Goal: Find specific page/section: Find specific page/section

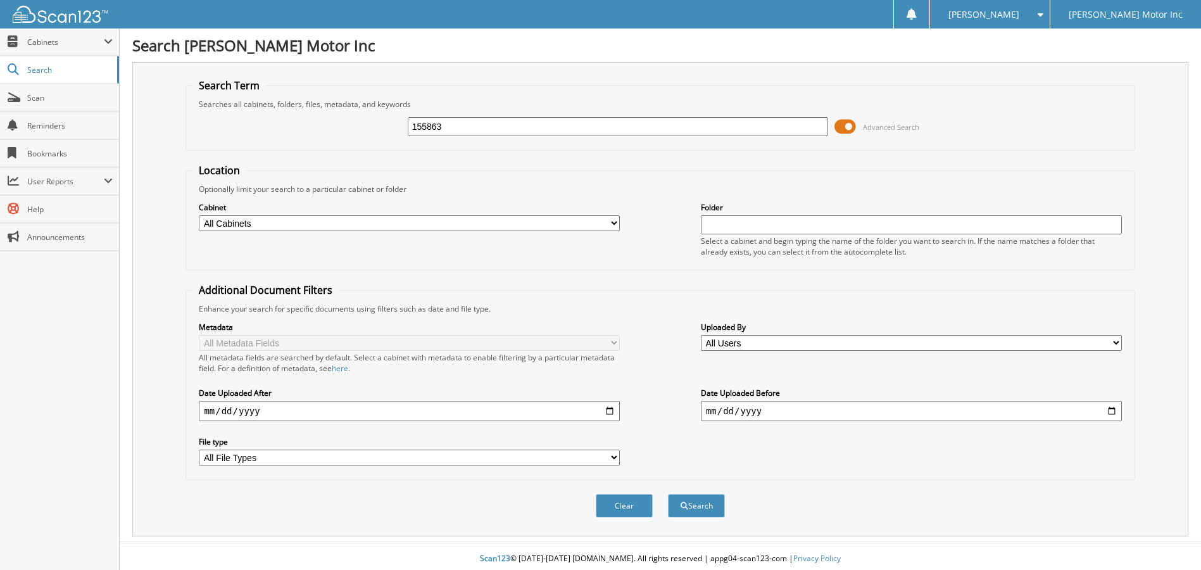
type input "155863"
click at [667, 499] on div "Search" at bounding box center [697, 506] width 60 height 26
click at [687, 507] on button "Search" at bounding box center [696, 505] width 57 height 23
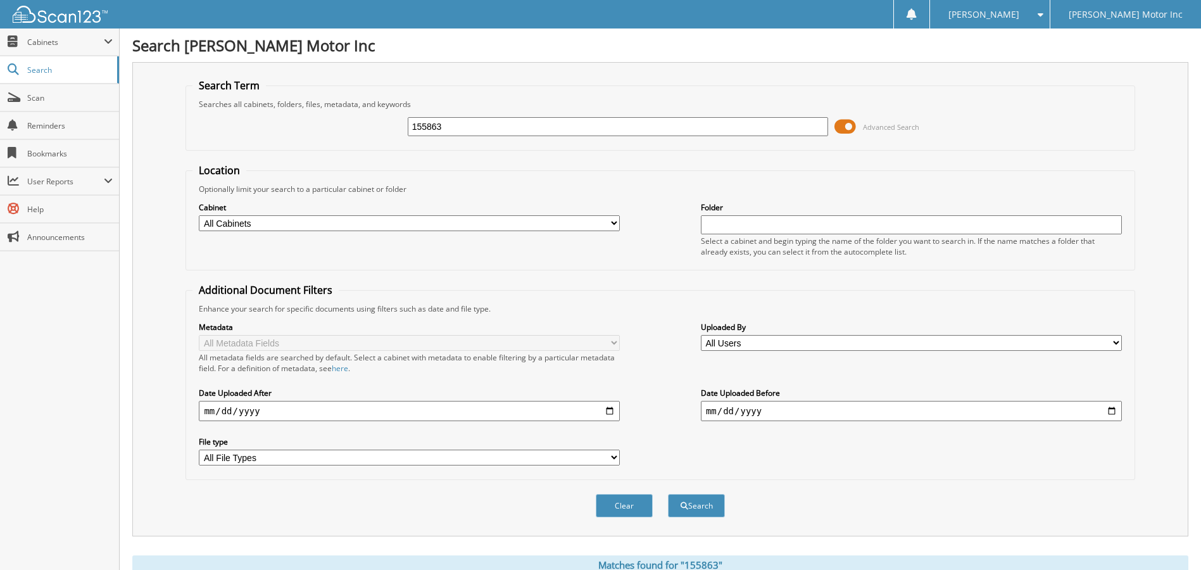
click at [859, 128] on span "Advanced Search" at bounding box center [877, 126] width 85 height 19
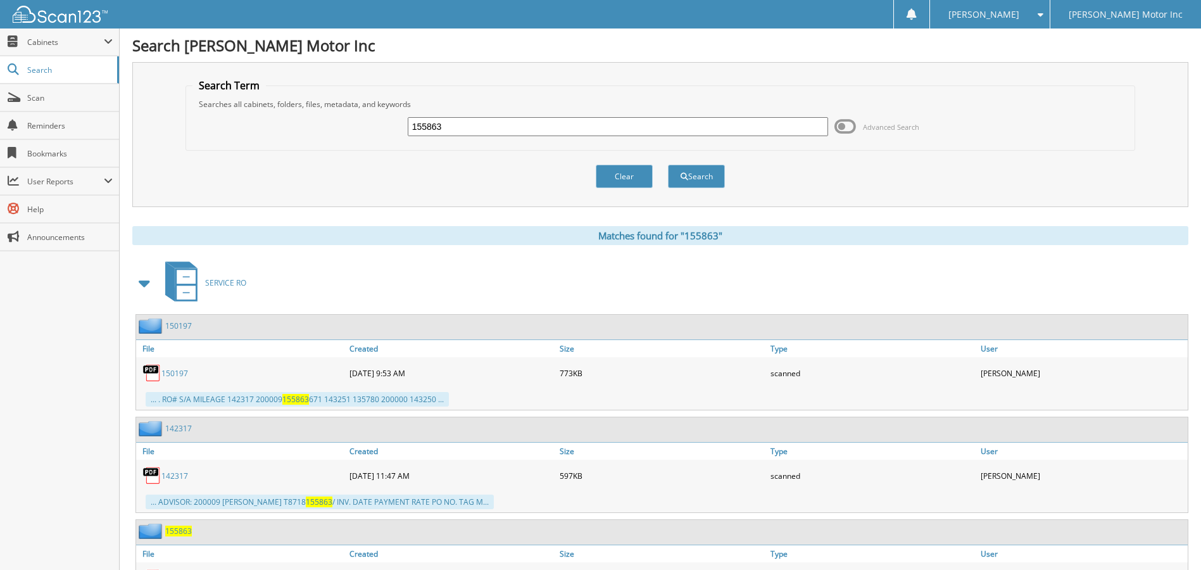
scroll to position [63, 0]
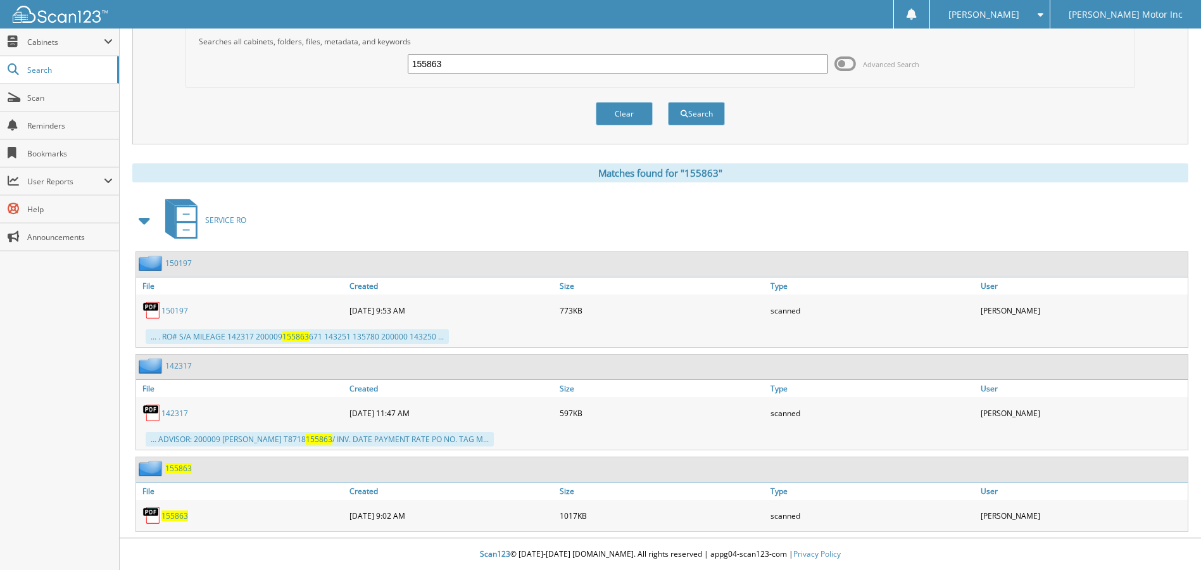
click at [186, 512] on span "155863" at bounding box center [174, 515] width 27 height 11
